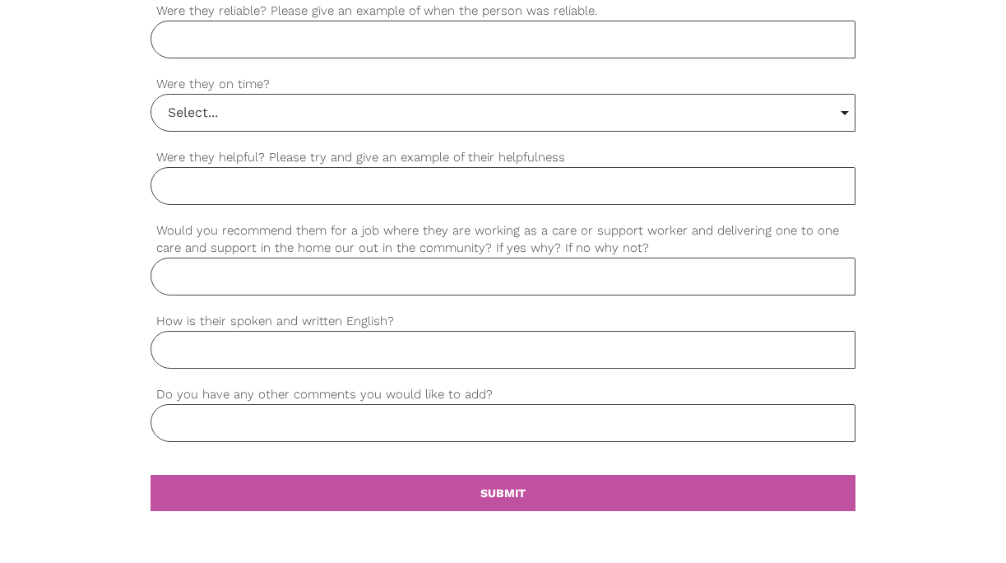
scroll to position [1440, 0]
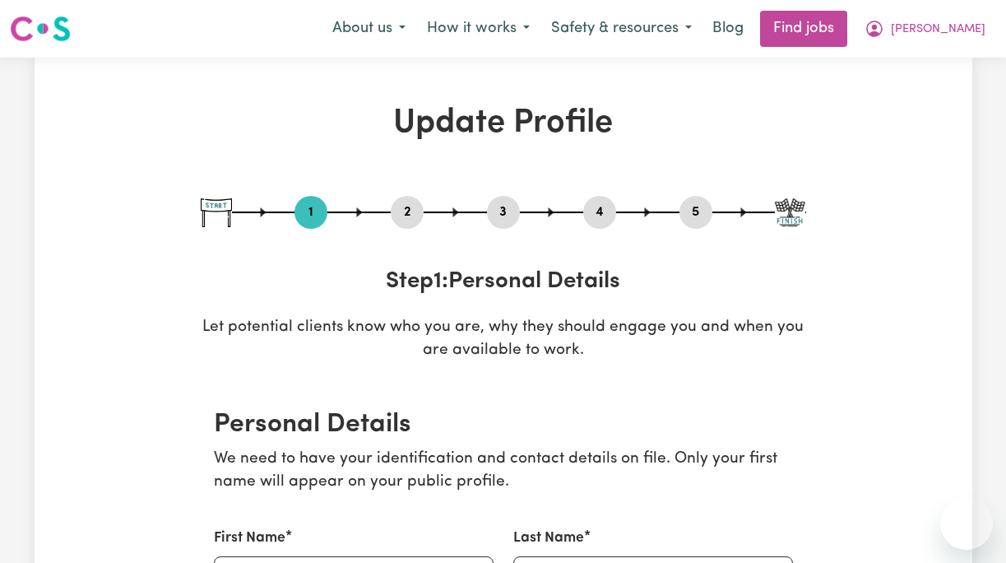
select select "[DEMOGRAPHIC_DATA]"
select select "[DEMOGRAPHIC_DATA] Citizen"
select select "Studying a healthcare related degree or qualification"
select select "50"
select select "70"
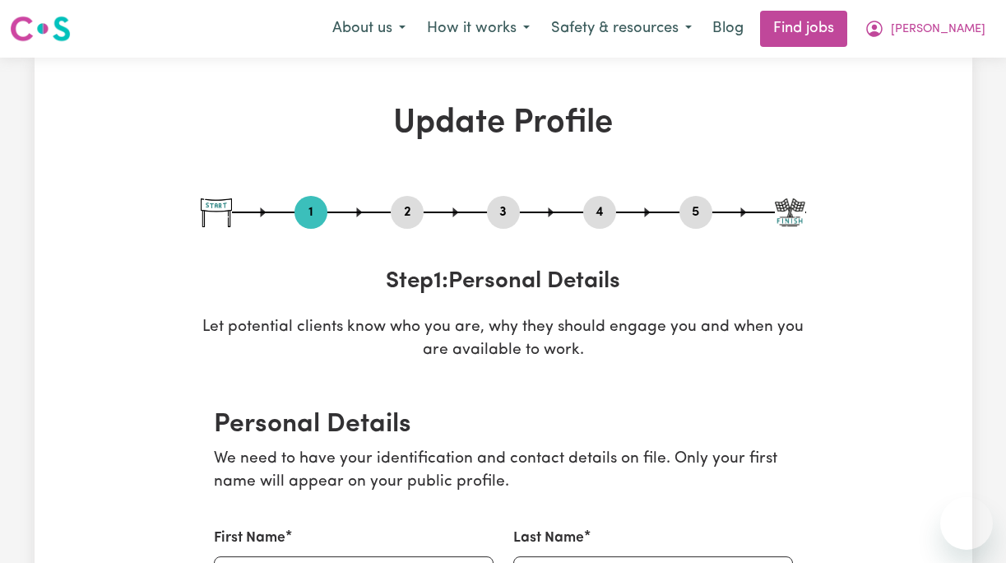
select select "90"
click at [402, 209] on button "2" at bounding box center [407, 212] width 33 height 21
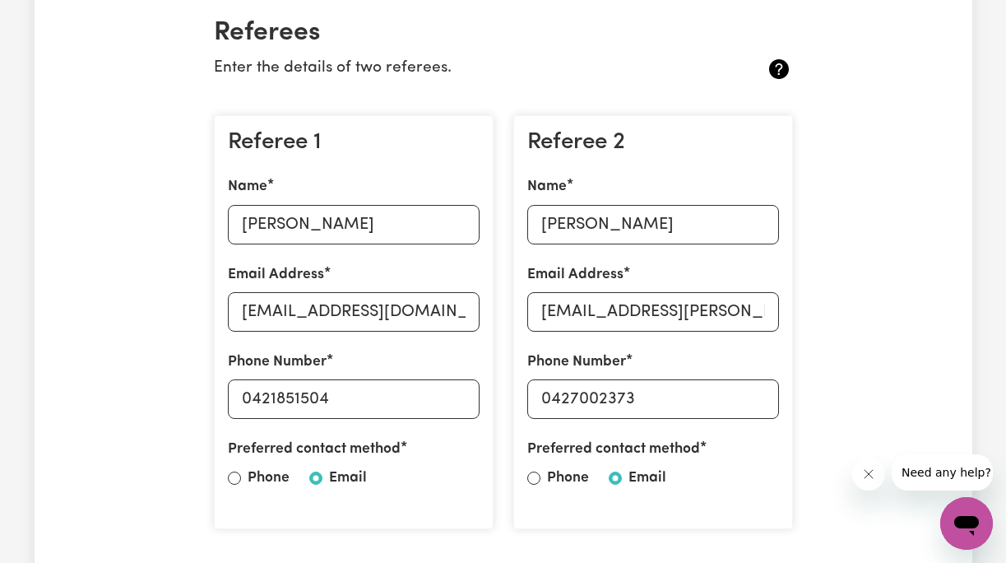
scroll to position [403, 0]
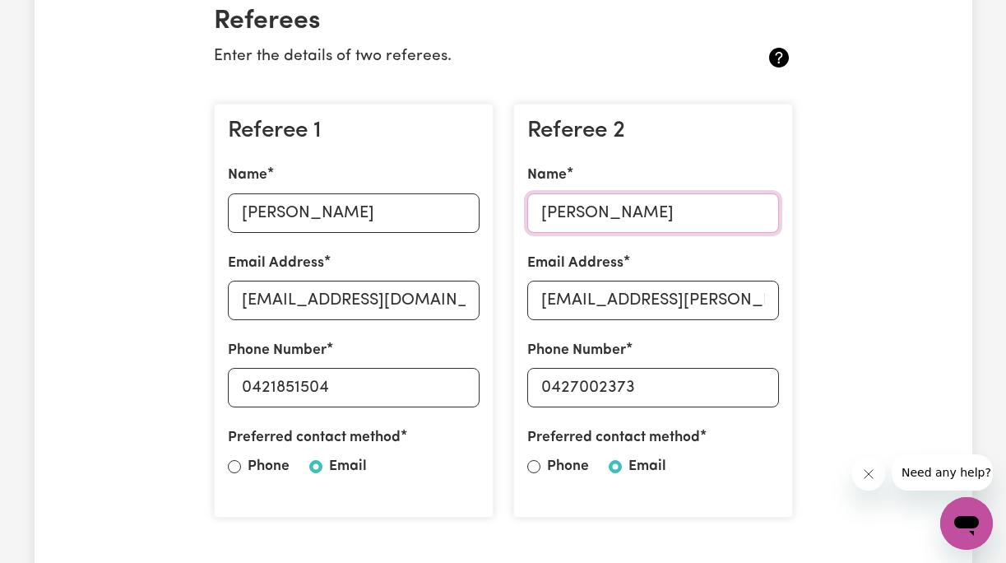
drag, startPoint x: 676, startPoint y: 217, endPoint x: 403, endPoint y: 199, distance: 273.7
click at [403, 199] on div "Referee 1 Name [PERSON_NAME] Email Address [EMAIL_ADDRESS][DOMAIN_NAME] Phone N…" at bounding box center [503, 310] width 599 height 441
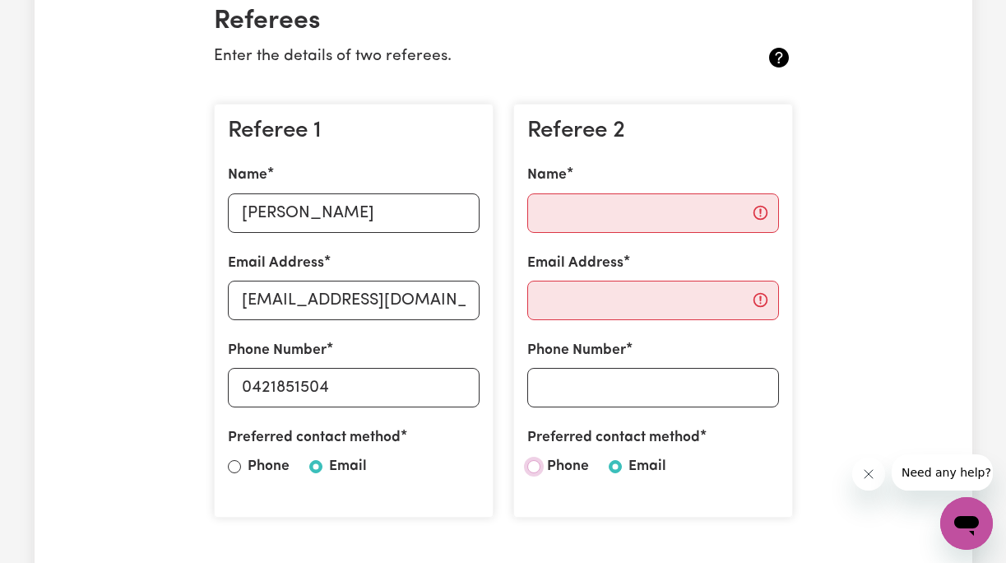
click at [540, 466] on input "Phone" at bounding box center [533, 466] width 13 height 13
radio input "true"
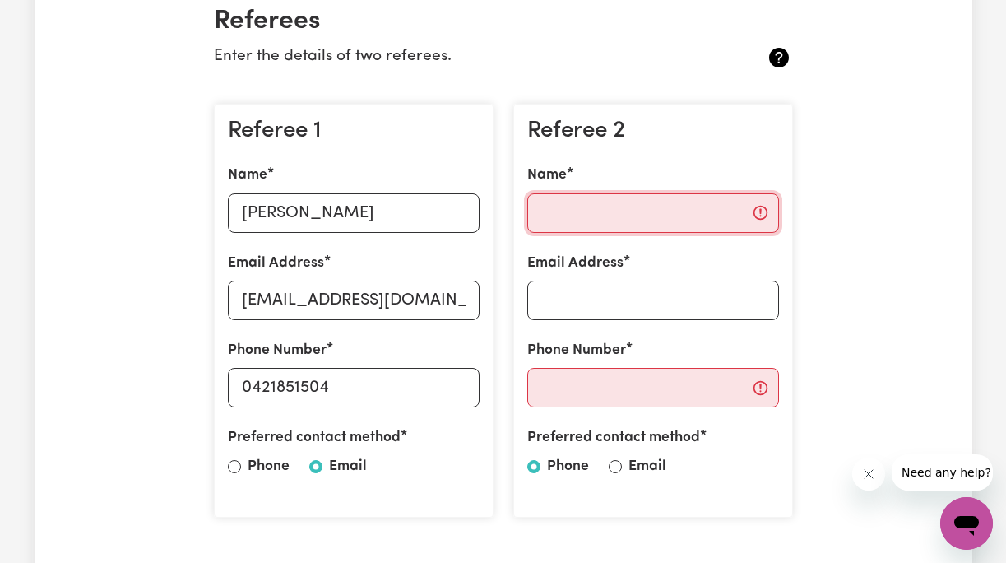
click at [582, 208] on input "Name" at bounding box center [653, 212] width 252 height 39
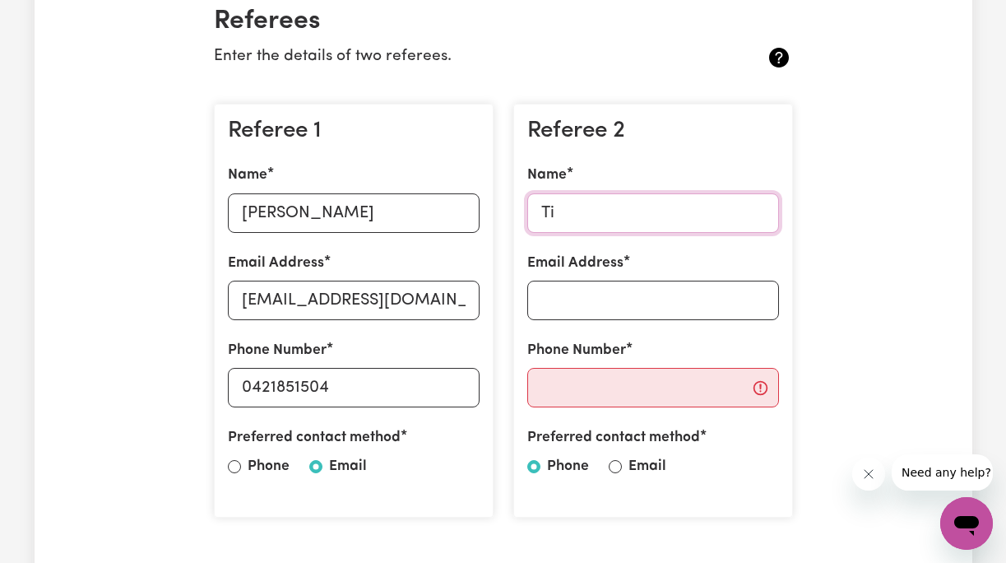
type input "Tis"
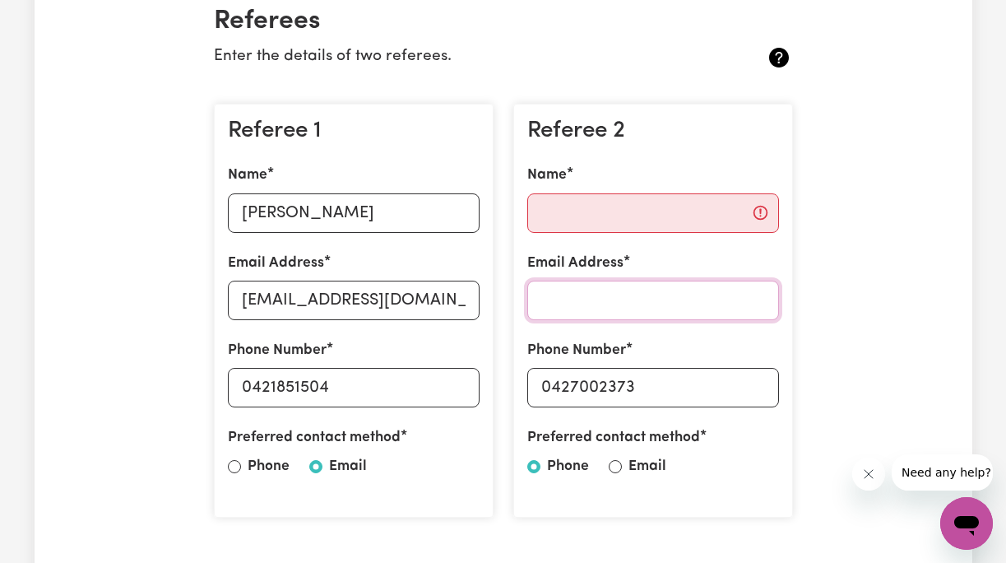
type input "0427002373"
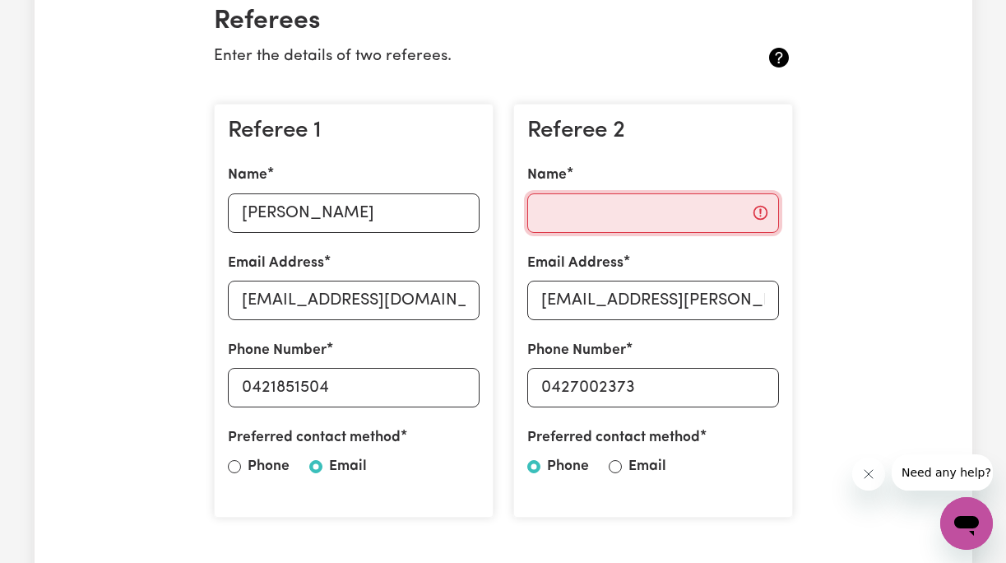
type input "tiana.maxwell@trinitycarefp.com.au"
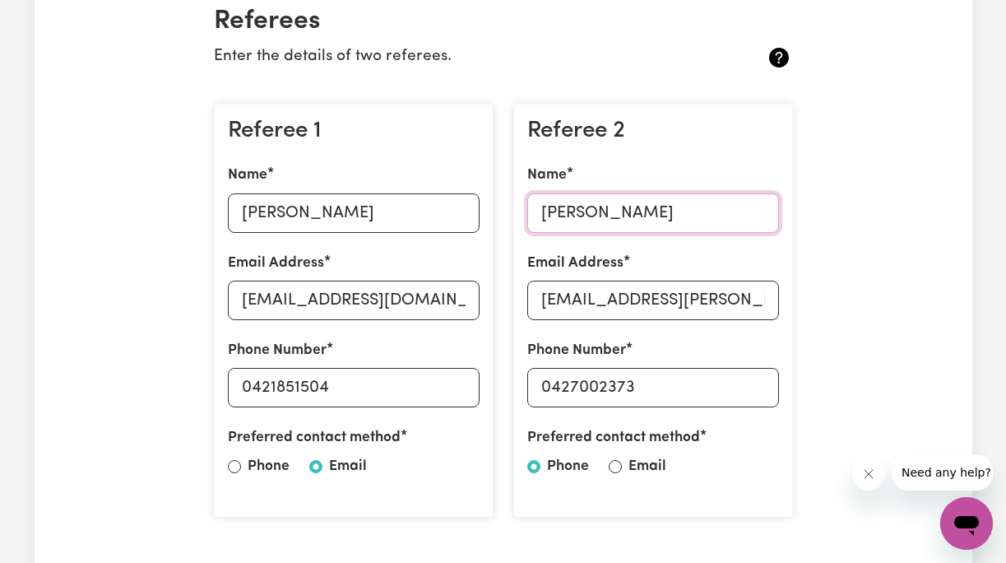
type input "Tiana Maxwell"
click at [531, 468] on input "Phone" at bounding box center [533, 466] width 13 height 13
drag, startPoint x: 536, startPoint y: 297, endPoint x: 924, endPoint y: 337, distance: 389.6
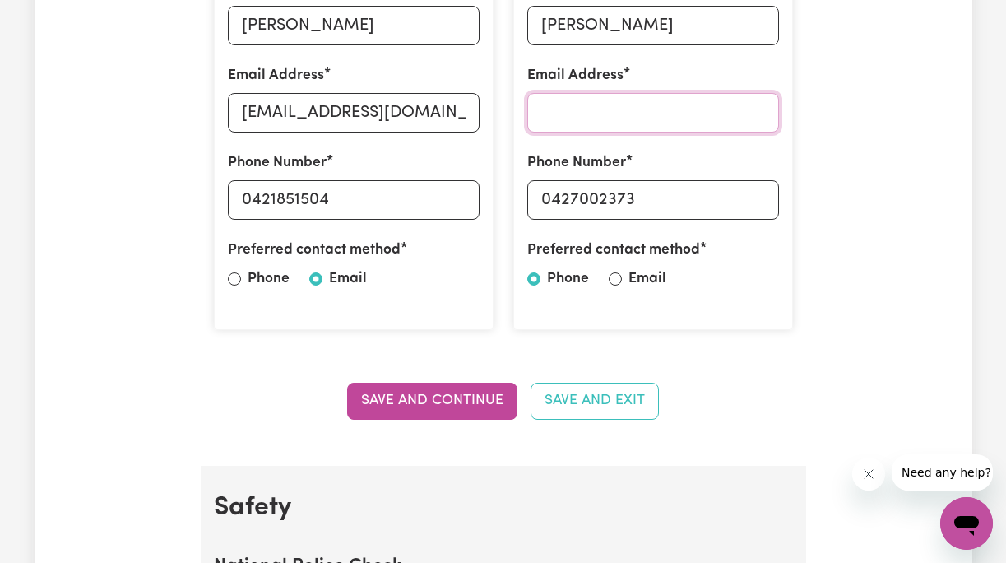
scroll to position [569, 0]
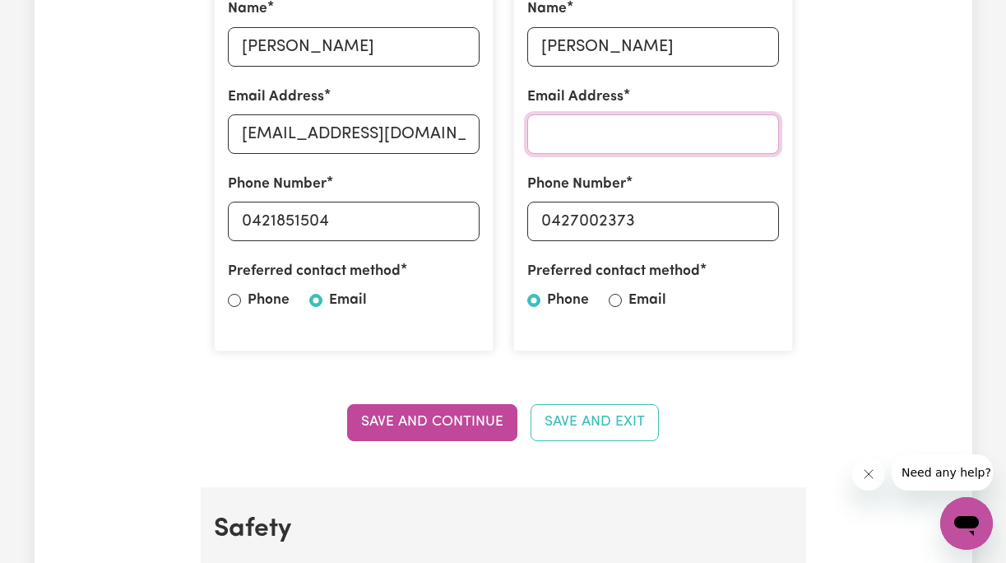
type input "tiana.maxwell@trinitycarefp.com.au"
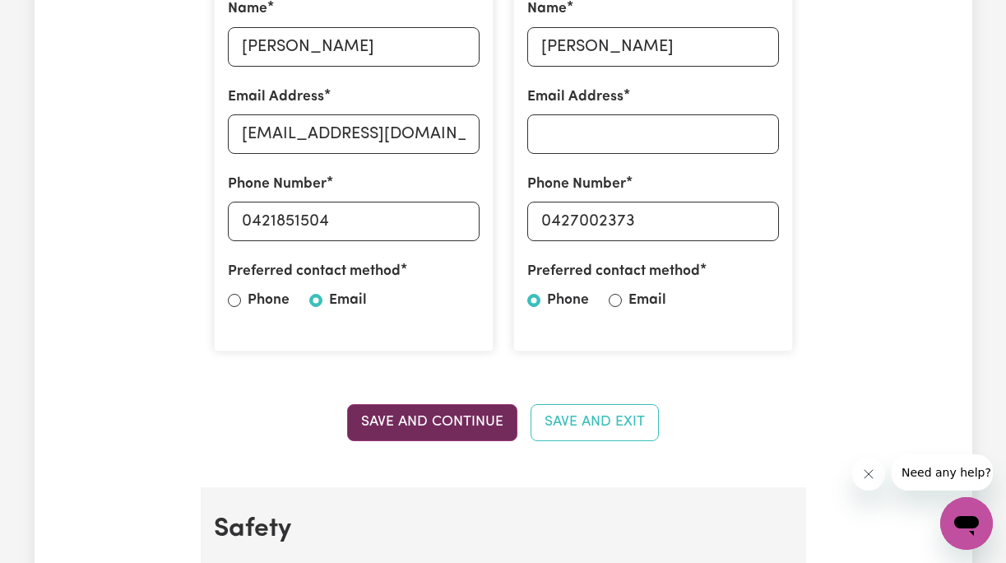
click at [468, 420] on button "Save and Continue" at bounding box center [432, 422] width 170 height 36
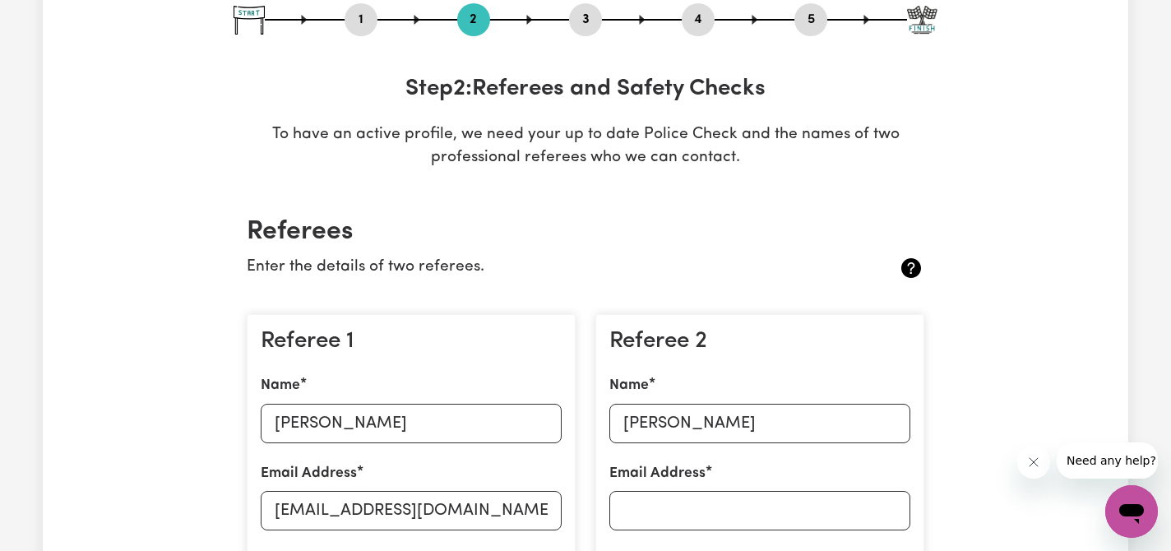
scroll to position [0, 0]
